Goal: Transaction & Acquisition: Book appointment/travel/reservation

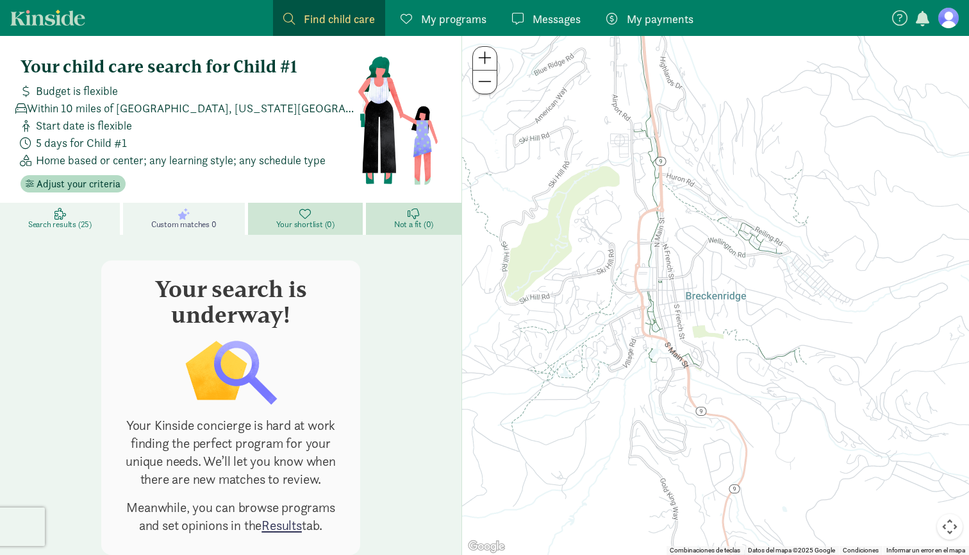
click at [65, 221] on span "Search results (25)" at bounding box center [59, 224] width 63 height 10
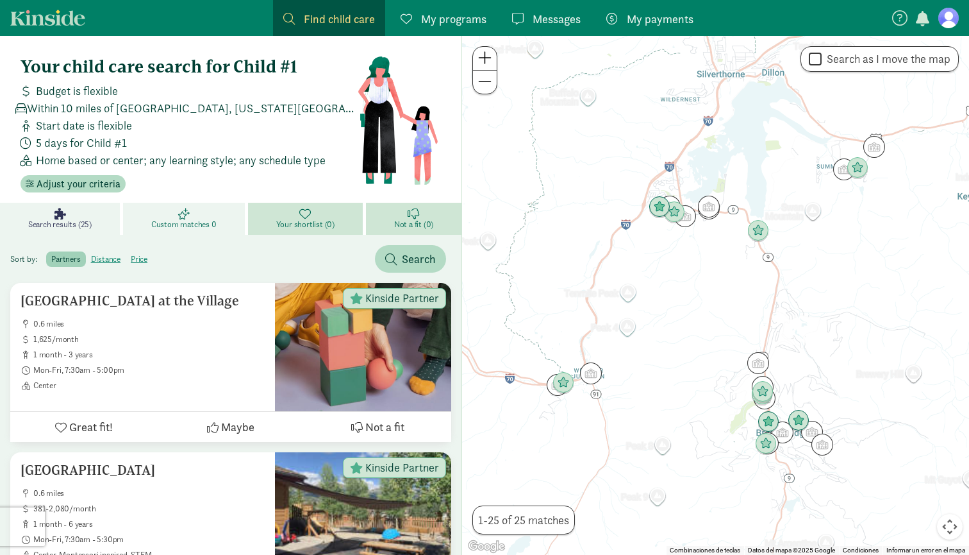
click at [178, 219] on span "Custom matches 0" at bounding box center [183, 224] width 65 height 10
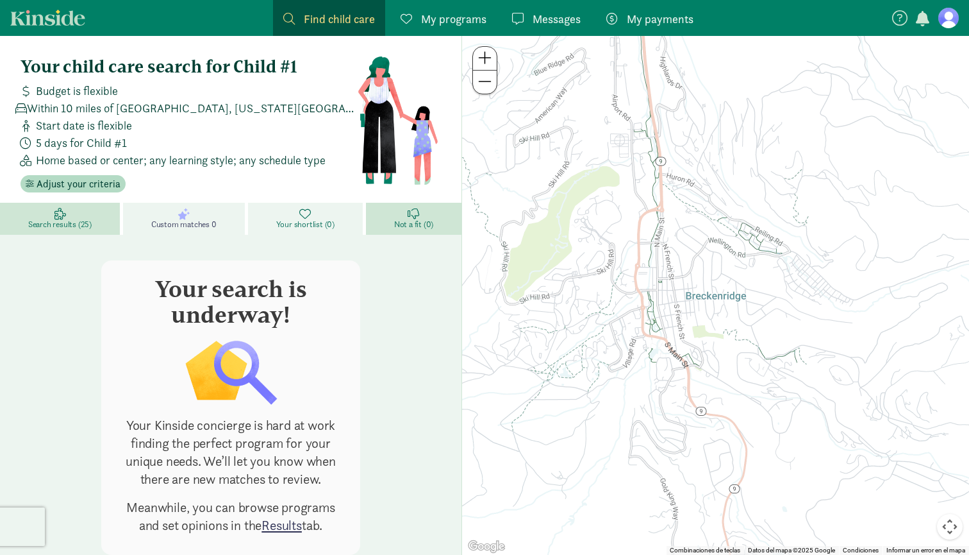
click at [277, 217] on link "Your shortlist (0)" at bounding box center [307, 219] width 118 height 32
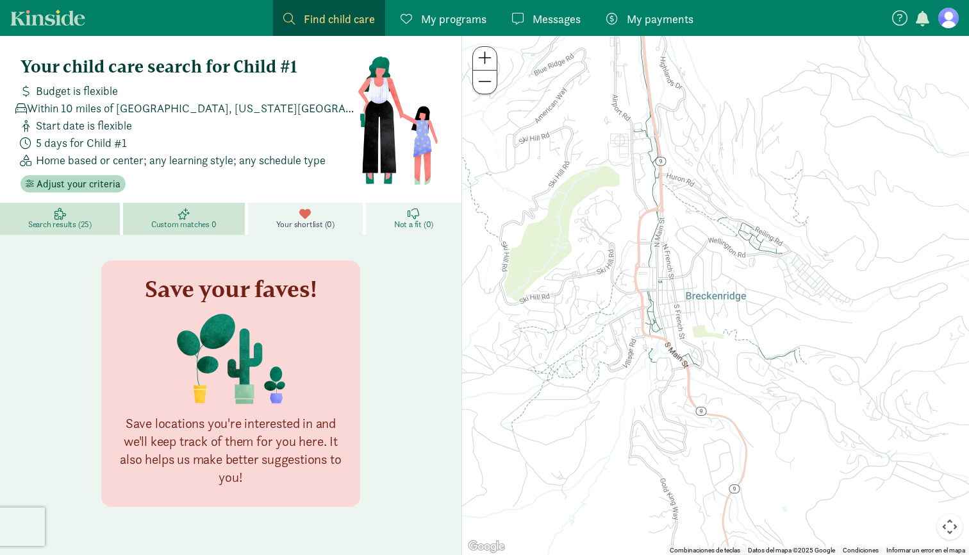
click at [399, 212] on link "Not a fit (0)" at bounding box center [414, 219] width 96 height 32
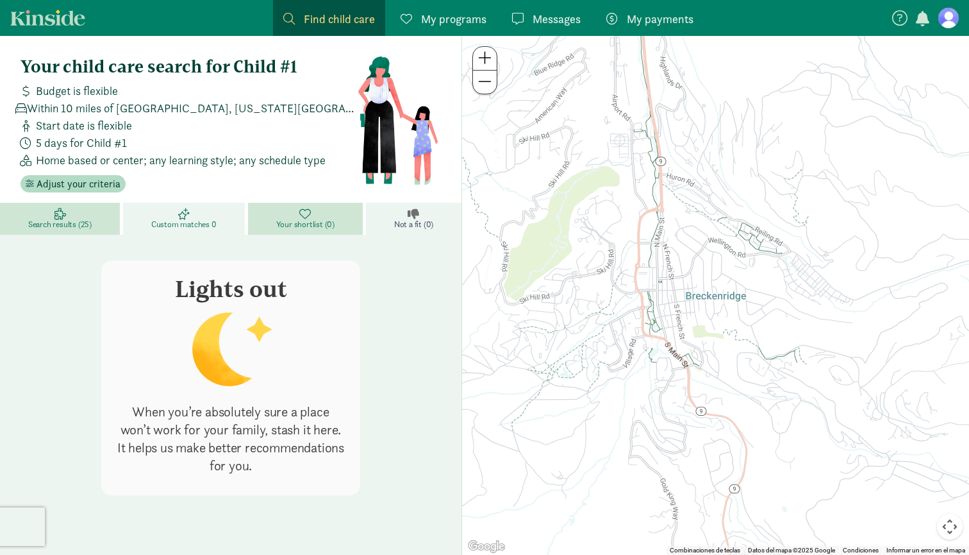
click at [217, 224] on span "Custom matches 0" at bounding box center [183, 224] width 65 height 10
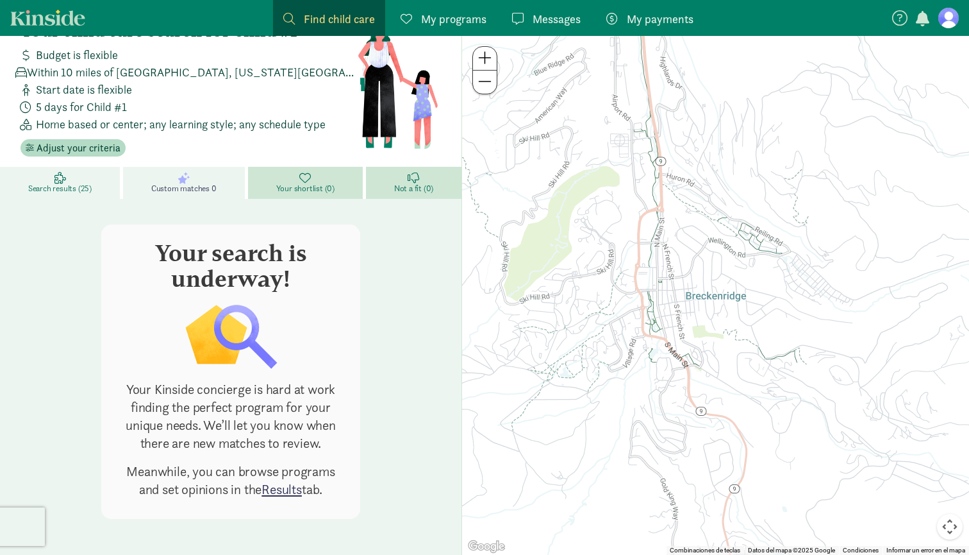
scroll to position [36, 0]
click at [672, 20] on span "My payments" at bounding box center [660, 18] width 67 height 17
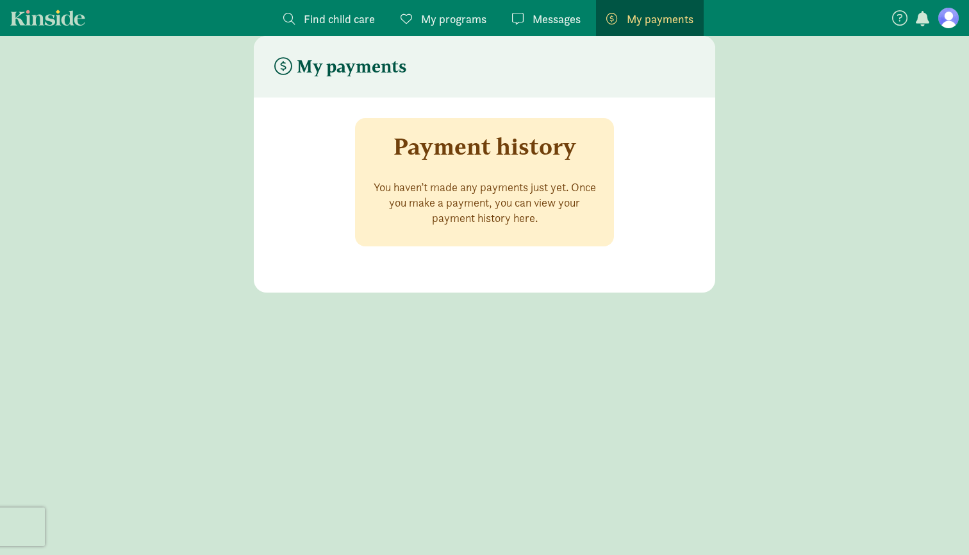
click at [555, 21] on span "Messages" at bounding box center [557, 18] width 48 height 17
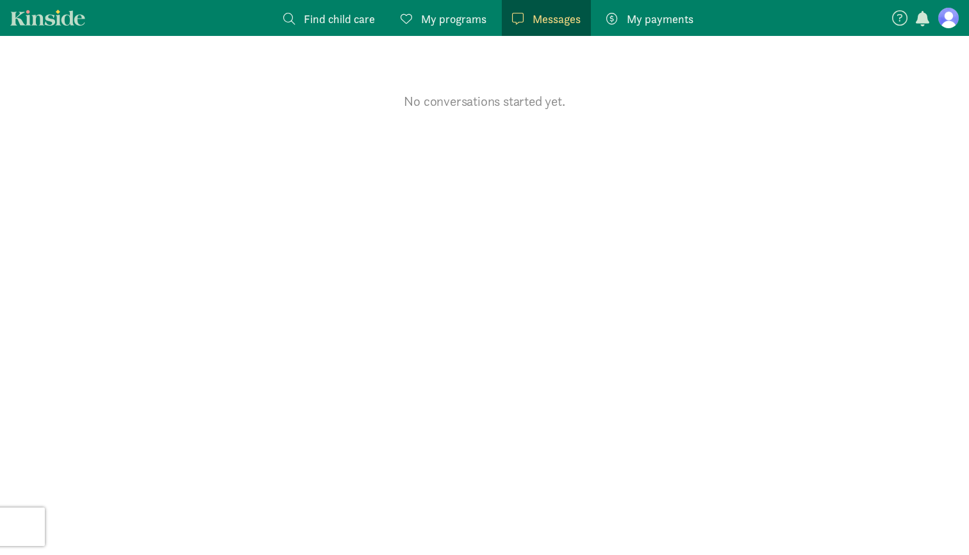
click at [465, 17] on span "My programs" at bounding box center [453, 18] width 65 height 17
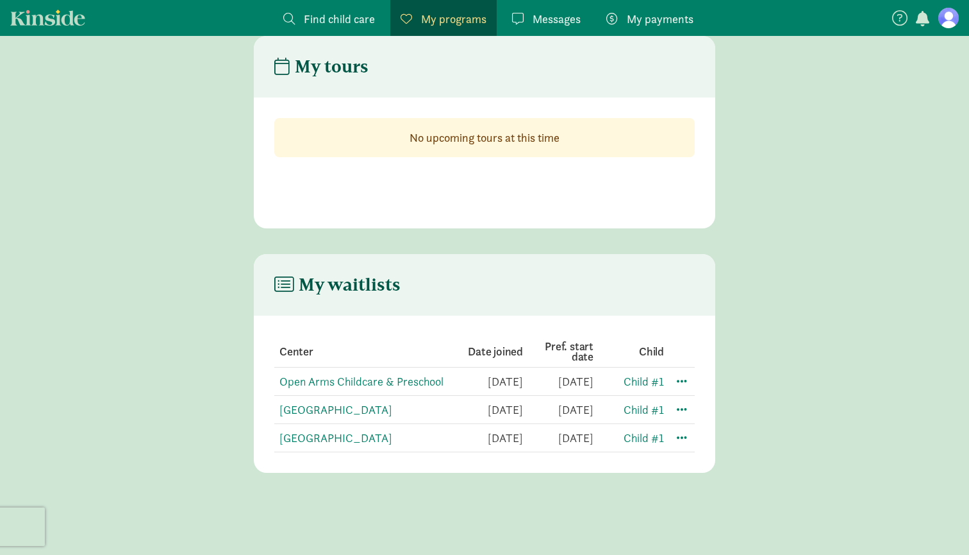
scroll to position [51, 0]
click at [280, 276] on icon at bounding box center [283, 284] width 19 height 17
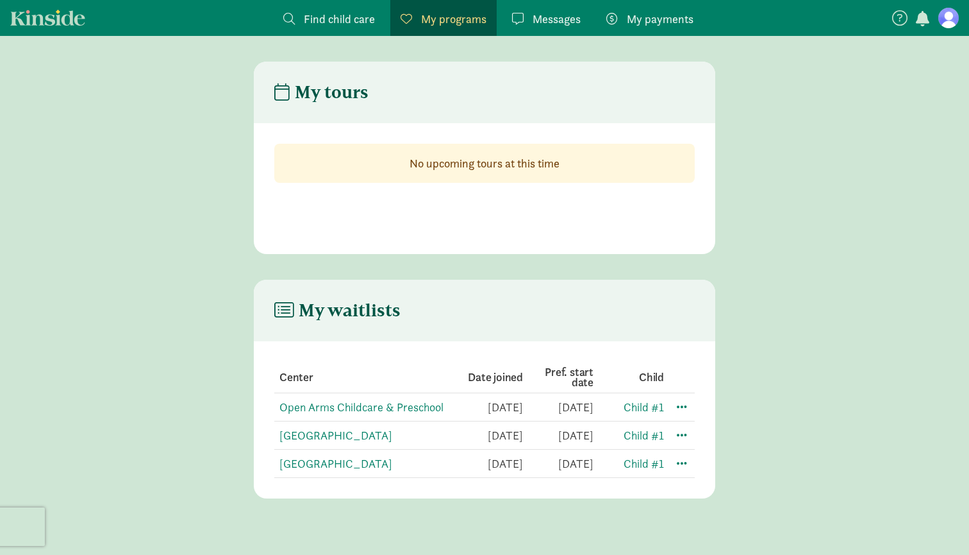
scroll to position [0, 0]
click at [325, 74] on header "My tours" at bounding box center [485, 93] width 462 height 62
click at [437, 165] on strong "No upcoming tours at this time" at bounding box center [485, 163] width 150 height 15
click at [328, 9] on link "Find child care Find" at bounding box center [329, 18] width 112 height 36
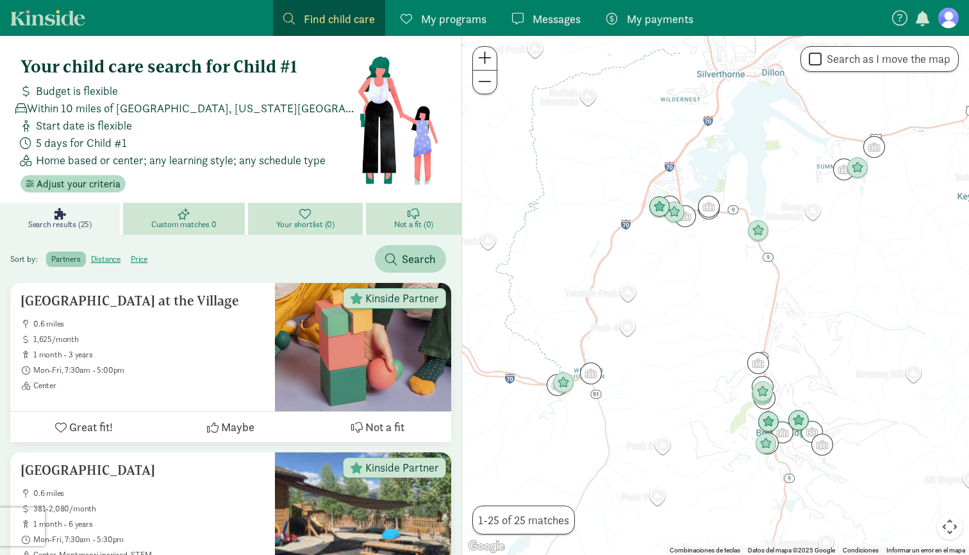
click at [457, 20] on span "My programs" at bounding box center [453, 18] width 65 height 17
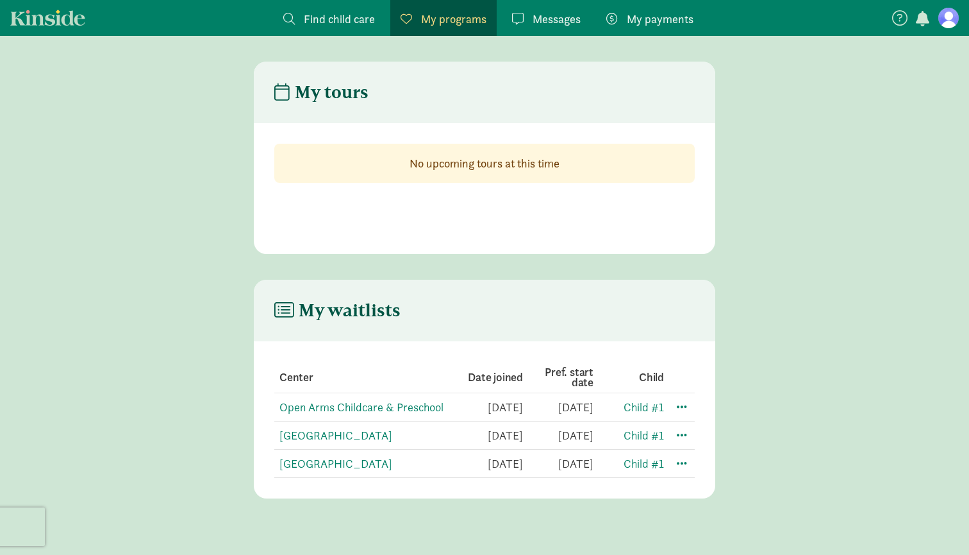
click at [635, 20] on span "My payments" at bounding box center [660, 18] width 67 height 17
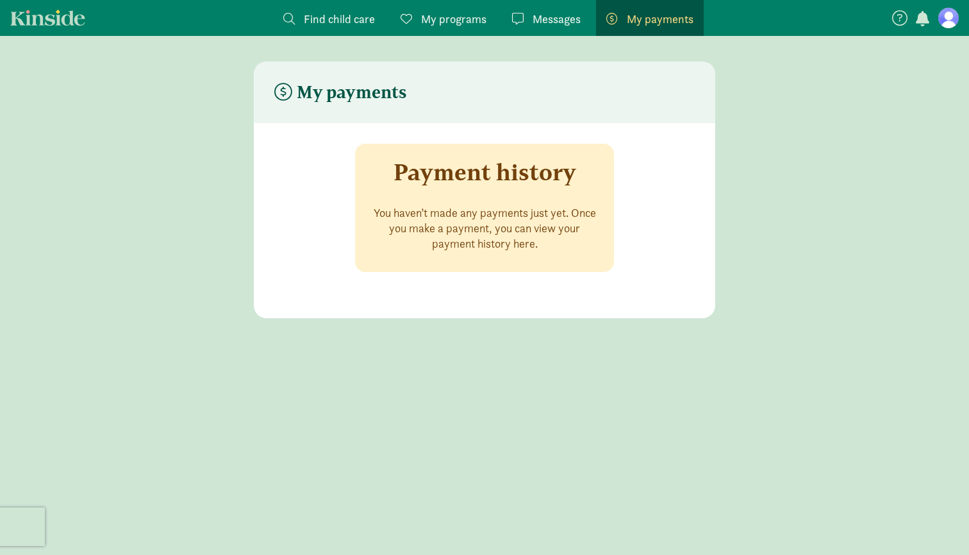
click at [450, 167] on h3 "Payment history" at bounding box center [485, 172] width 183 height 26
click at [951, 19] on figure at bounding box center [949, 18] width 21 height 21
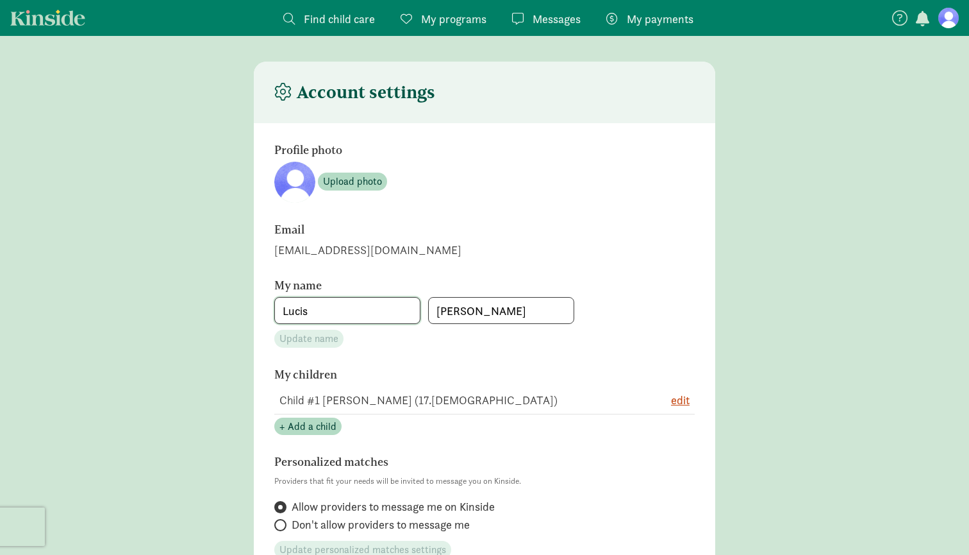
click at [376, 297] on input "Lucis" at bounding box center [347, 310] width 145 height 26
click at [342, 316] on input "Lucis" at bounding box center [347, 310] width 145 height 26
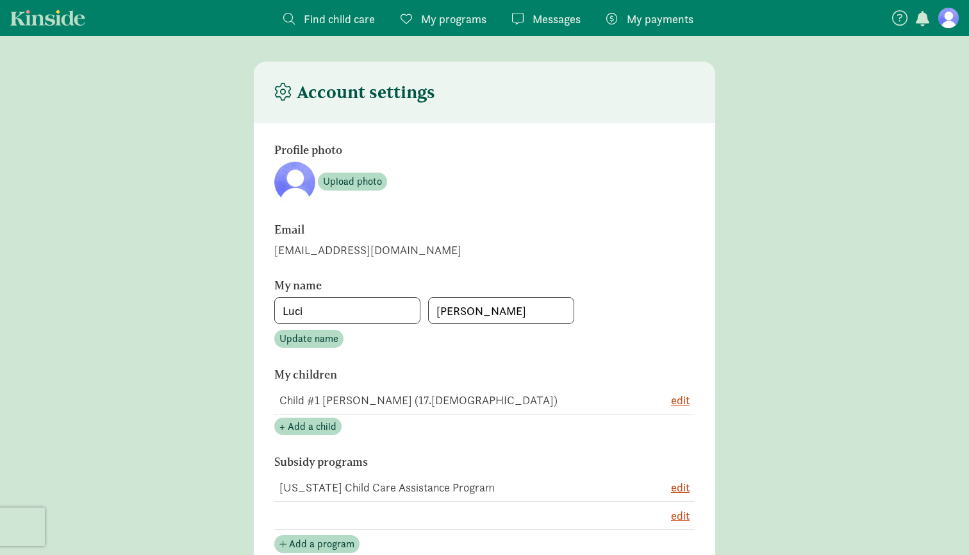
click at [558, 244] on div "rodrigodmachadoc@gmail.com" at bounding box center [484, 249] width 421 height 17
click at [332, 310] on input "Luci" at bounding box center [347, 310] width 145 height 26
type input "Lucia"
click at [363, 338] on section "My name Lucia Fernández Update name" at bounding box center [484, 313] width 421 height 69
click at [322, 341] on span "Update name" at bounding box center [309, 338] width 59 height 15
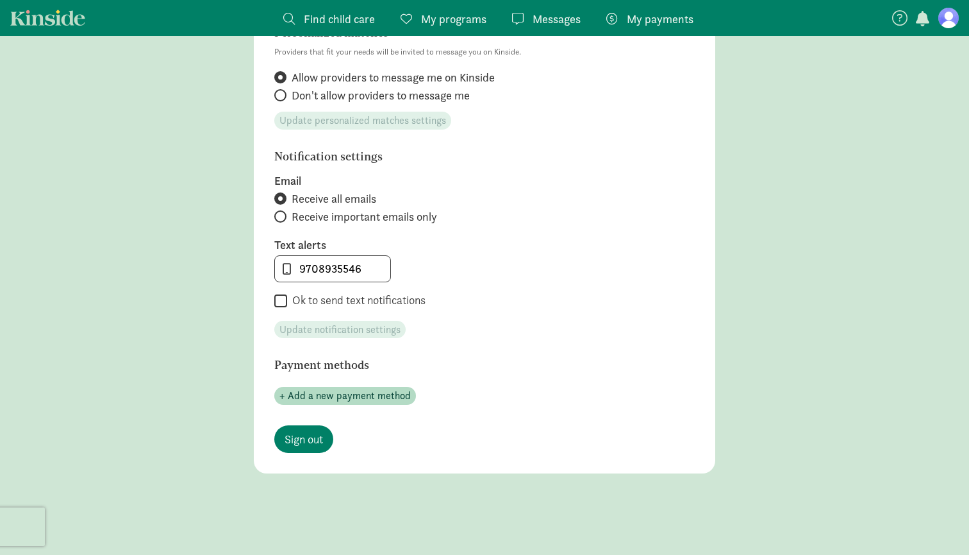
scroll to position [547, 0]
click at [280, 303] on input "Ok to send text notifications" at bounding box center [280, 300] width 13 height 17
checkbox input "true"
click at [353, 330] on span "Update notification settings" at bounding box center [340, 329] width 121 height 15
click at [359, 390] on span "+ Add a new payment method" at bounding box center [345, 395] width 131 height 15
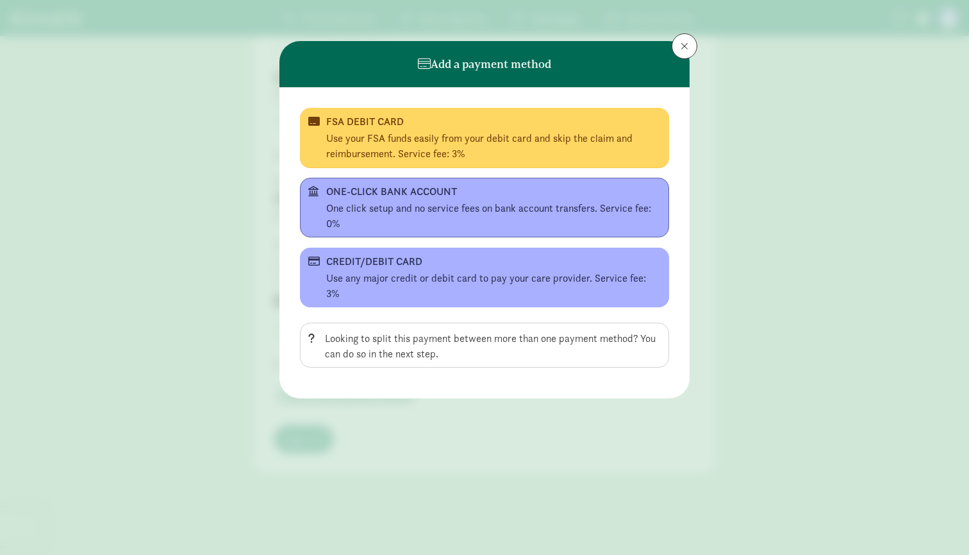
click at [371, 203] on div "One click setup and no service fees on bank account transfers. Service fee: 0%" at bounding box center [493, 216] width 335 height 31
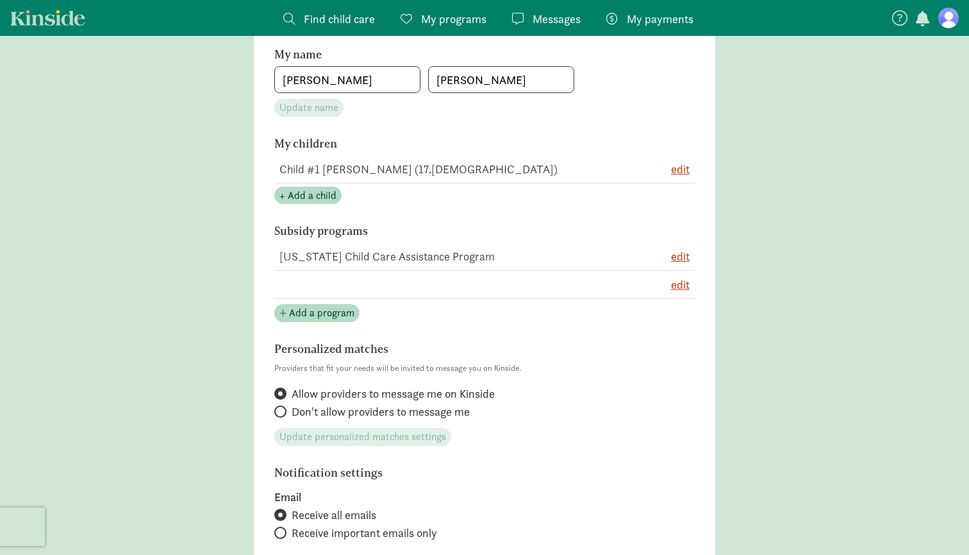
scroll to position [322, 0]
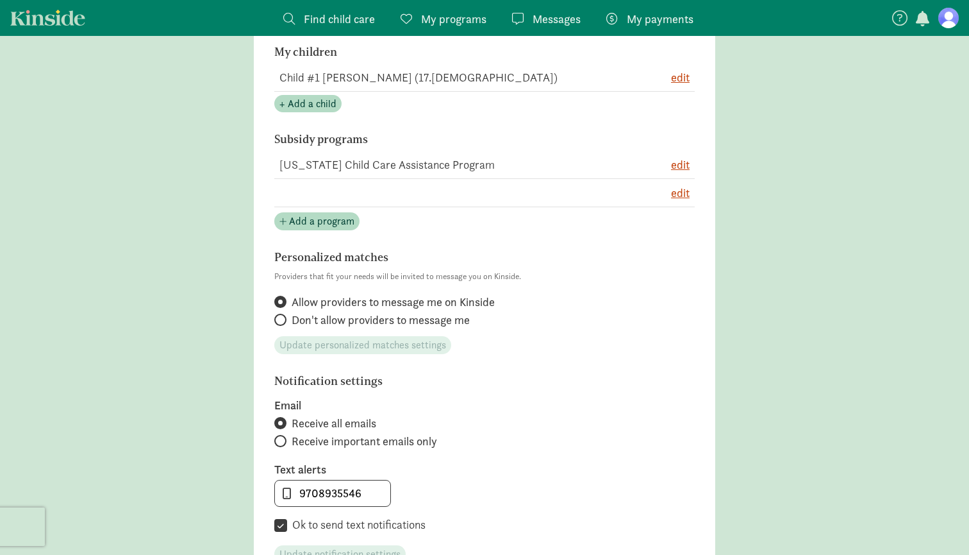
click at [448, 166] on td "[US_STATE] Child Care Assistance Program" at bounding box center [452, 165] width 356 height 28
click at [342, 137] on h6 "Subsidy programs" at bounding box center [450, 139] width 353 height 13
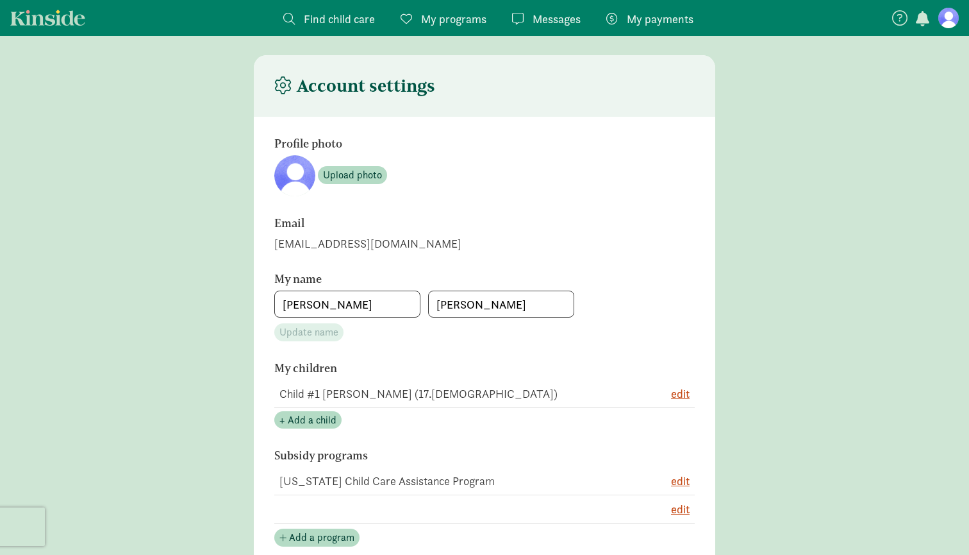
scroll to position [5, 0]
click at [71, 10] on link "Kinside" at bounding box center [47, 18] width 75 height 16
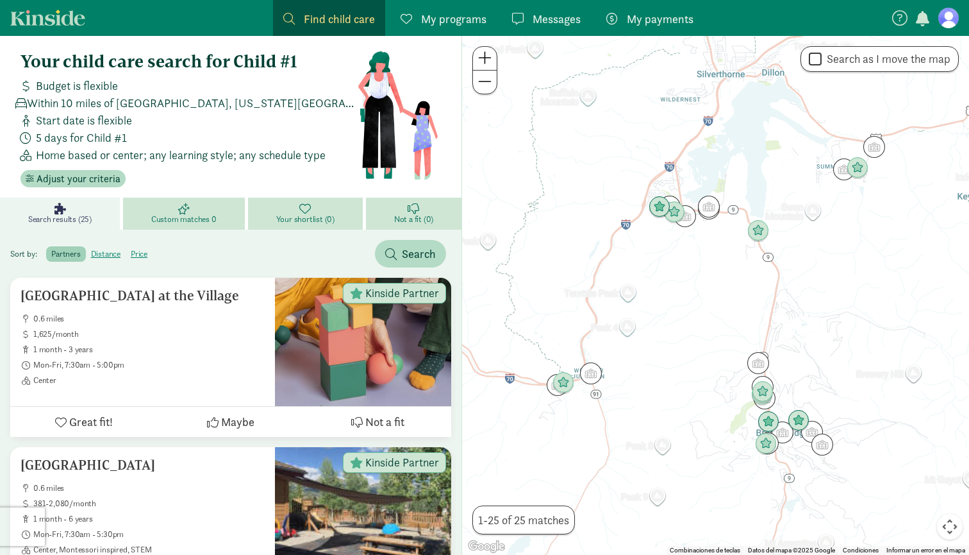
click at [951, 24] on figure at bounding box center [949, 18] width 21 height 21
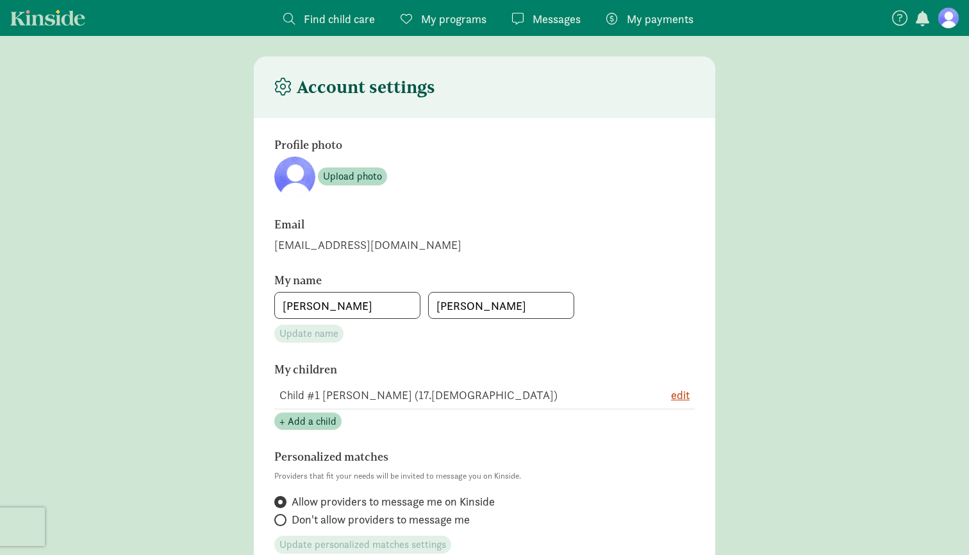
click at [951, 24] on figure at bounding box center [949, 18] width 21 height 21
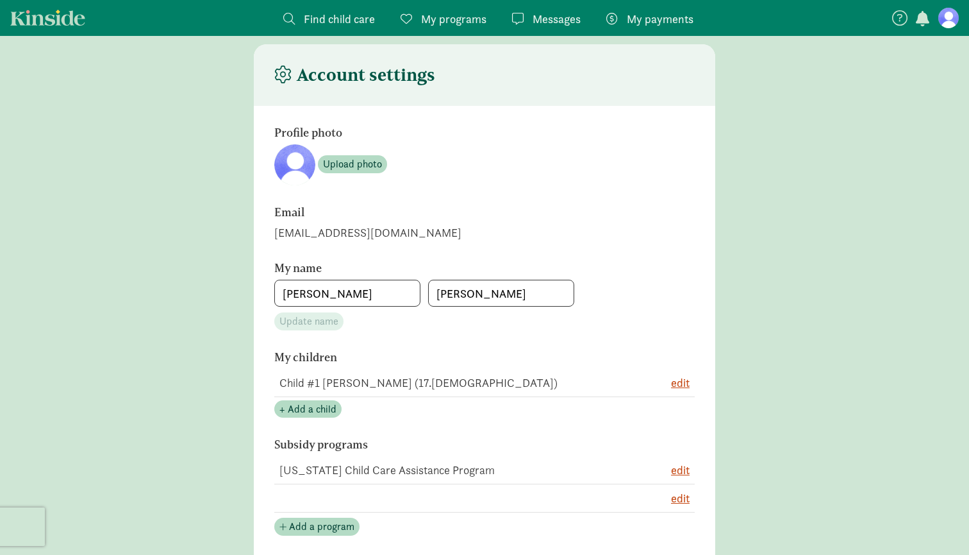
scroll to position [192, 0]
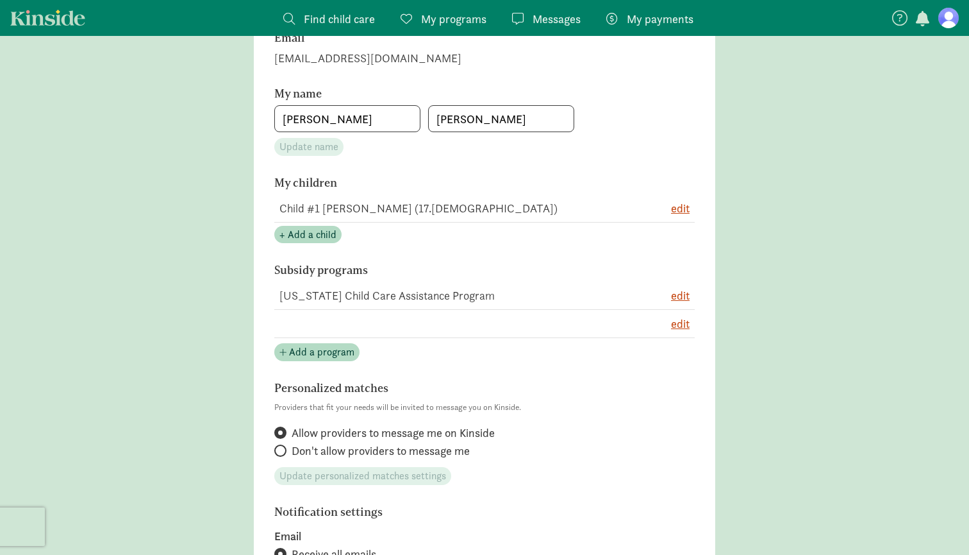
click at [366, 296] on td "[US_STATE] Child Care Assistance Program" at bounding box center [452, 295] width 356 height 28
click at [948, 18] on figure at bounding box center [949, 18] width 21 height 21
click at [949, 18] on figure at bounding box center [949, 18] width 21 height 21
click at [461, 3] on link "My programs Programs" at bounding box center [443, 18] width 106 height 36
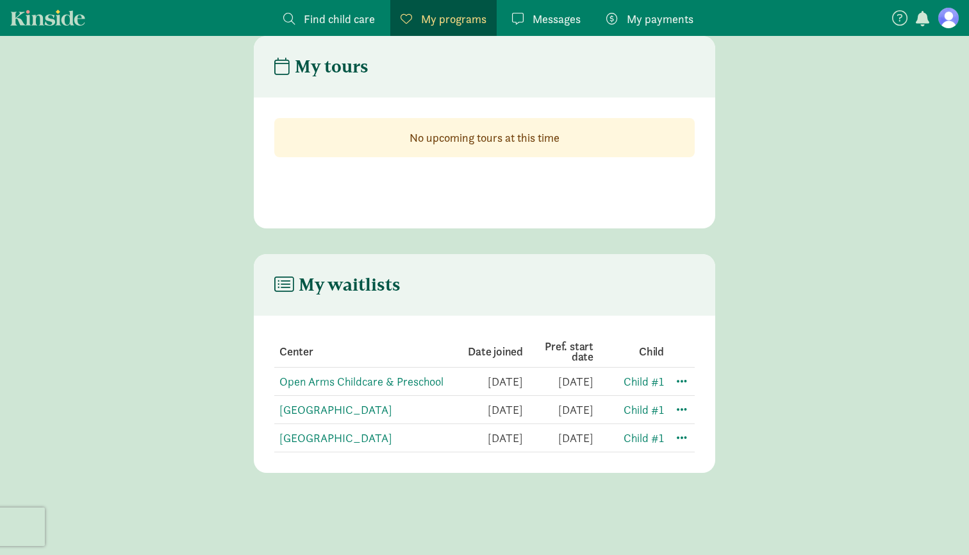
scroll to position [51, 0]
click at [680, 401] on span at bounding box center [681, 408] width 15 height 15
click at [719, 423] on div "Edit preferences" at bounding box center [726, 437] width 115 height 28
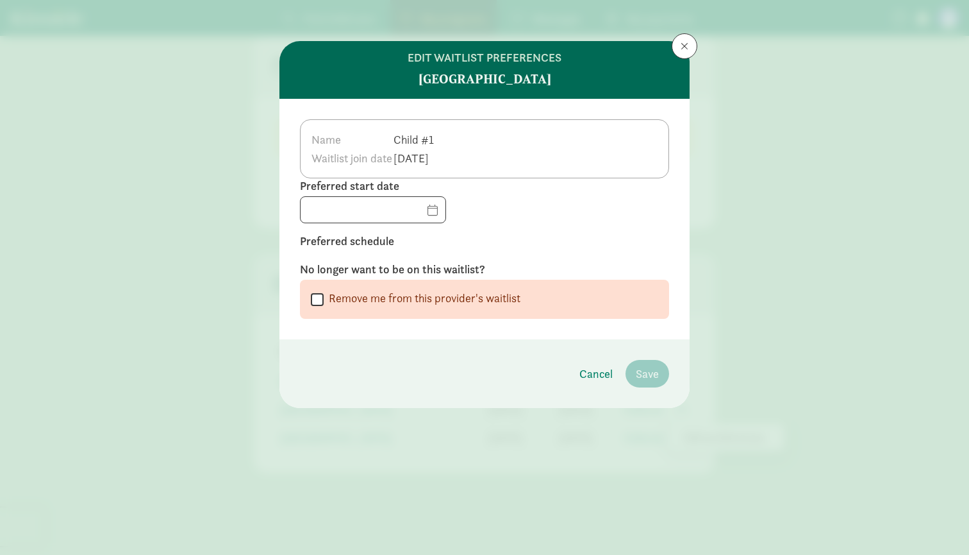
click at [691, 52] on button at bounding box center [685, 46] width 26 height 26
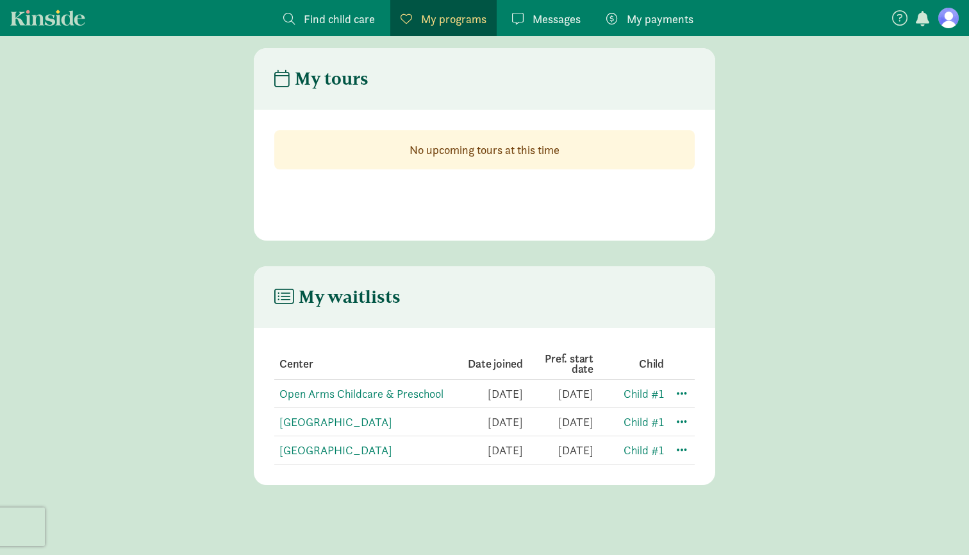
scroll to position [16, 0]
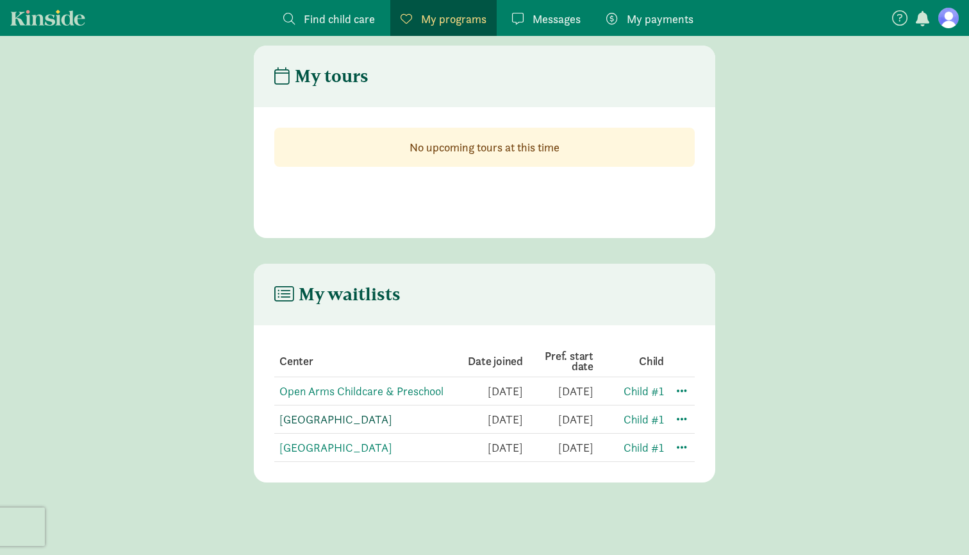
click at [317, 424] on link "[GEOGRAPHIC_DATA]" at bounding box center [336, 419] width 113 height 15
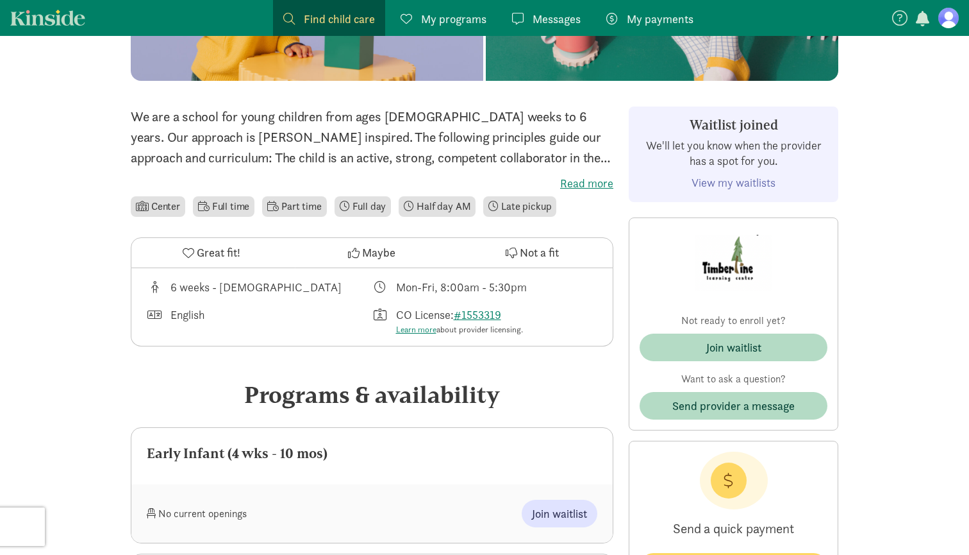
scroll to position [281, 0]
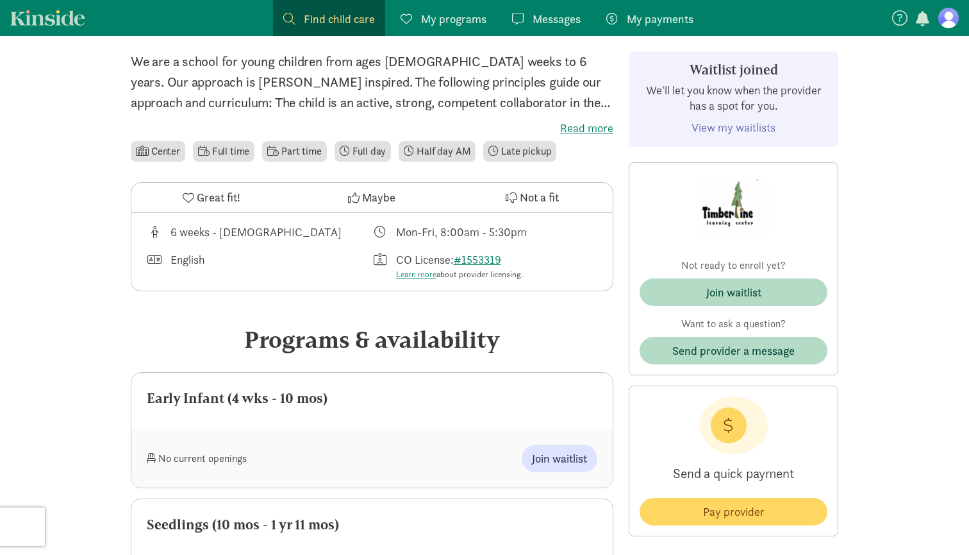
click at [386, 142] on li "Full day" at bounding box center [363, 151] width 57 height 21
click at [342, 152] on li "Full day" at bounding box center [363, 151] width 57 height 21
click at [373, 149] on li "Full day" at bounding box center [363, 151] width 57 height 21
click at [278, 146] on span at bounding box center [273, 151] width 12 height 10
click at [533, 156] on li "Late pickup" at bounding box center [519, 151] width 73 height 21
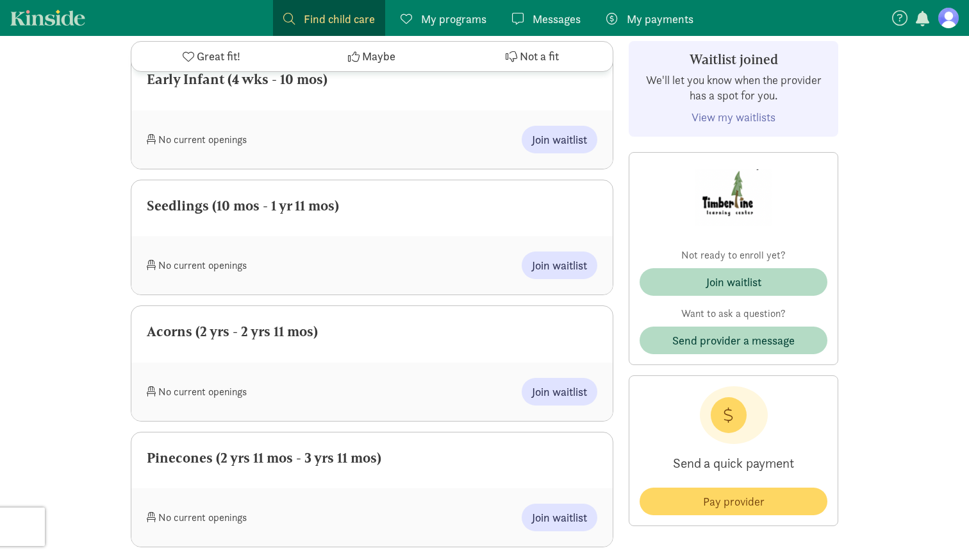
scroll to position [530, 0]
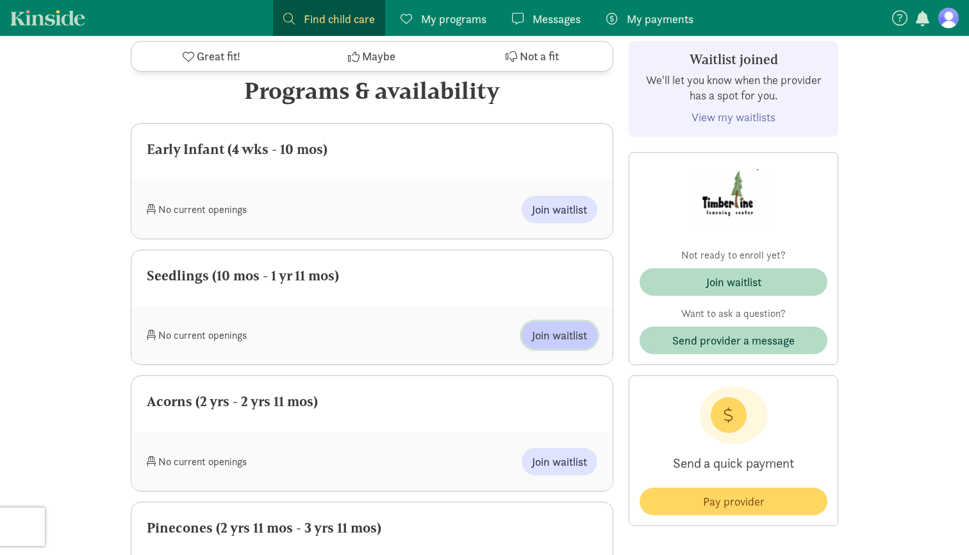
click at [562, 337] on span "Join waitlist" at bounding box center [559, 334] width 55 height 17
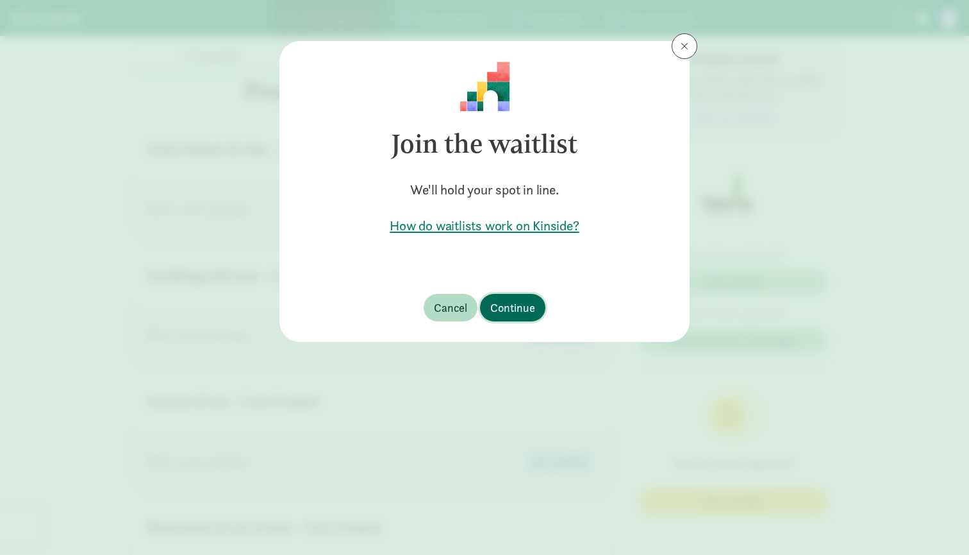
click at [502, 303] on span "Continue" at bounding box center [512, 307] width 45 height 17
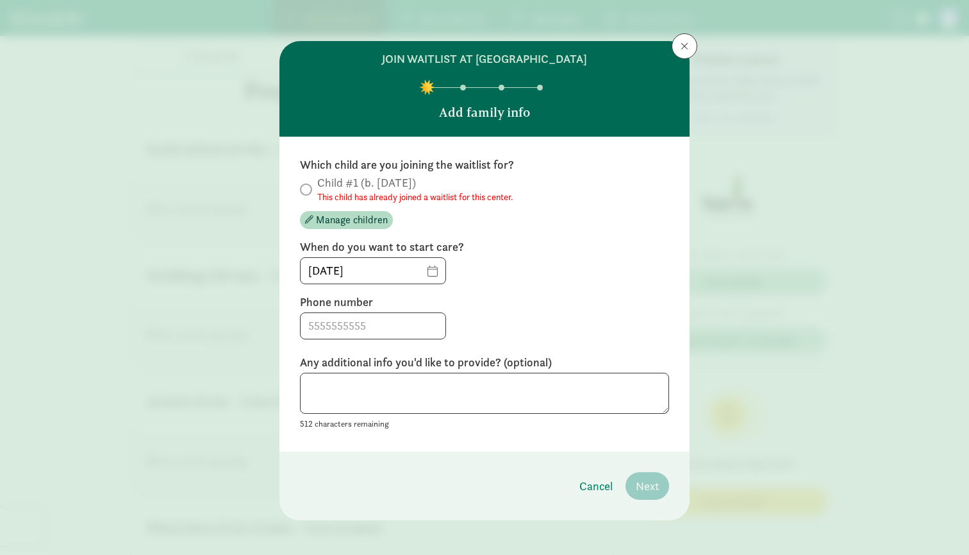
click at [689, 47] on button at bounding box center [685, 46] width 26 height 26
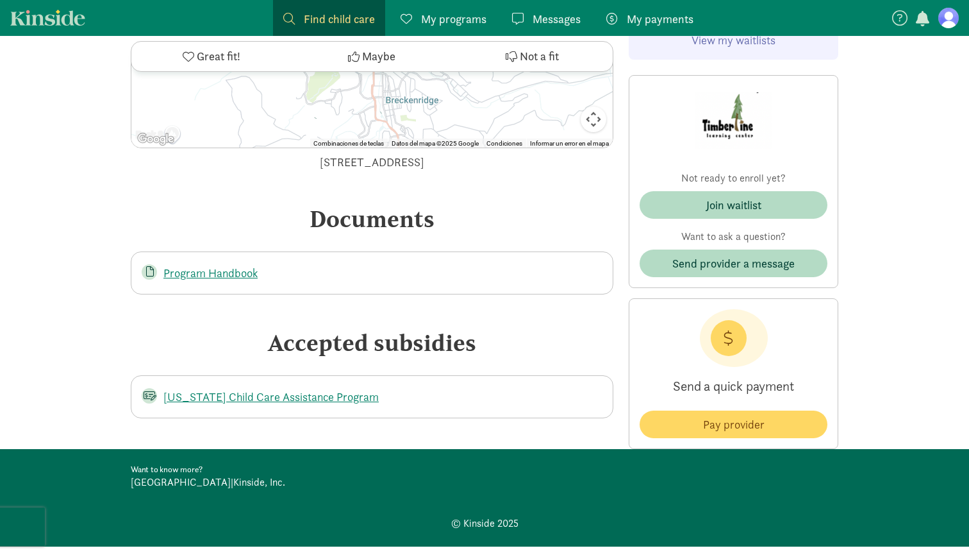
scroll to position [1832, 0]
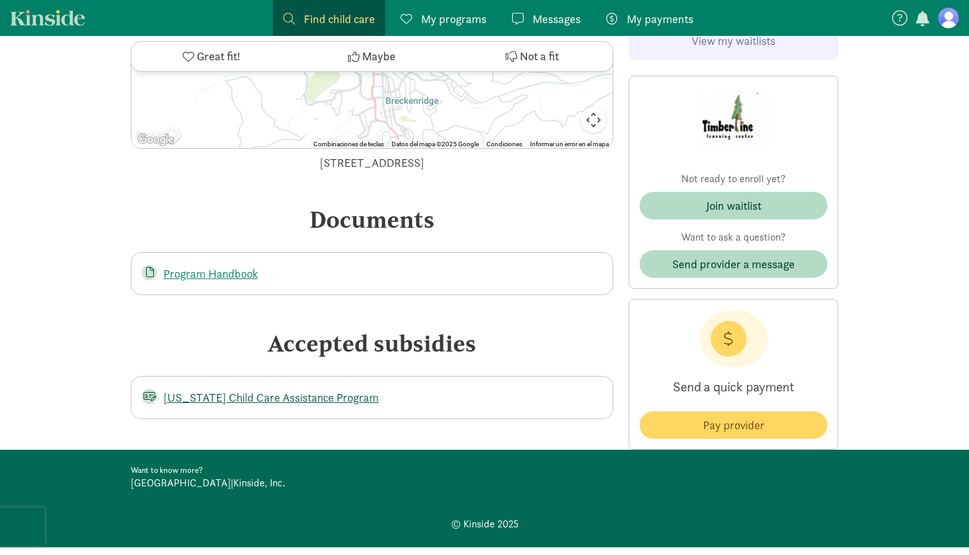
click at [252, 390] on link "[US_STATE] Child Care Assistance Program" at bounding box center [270, 397] width 215 height 15
